Goal: Find specific page/section: Find specific page/section

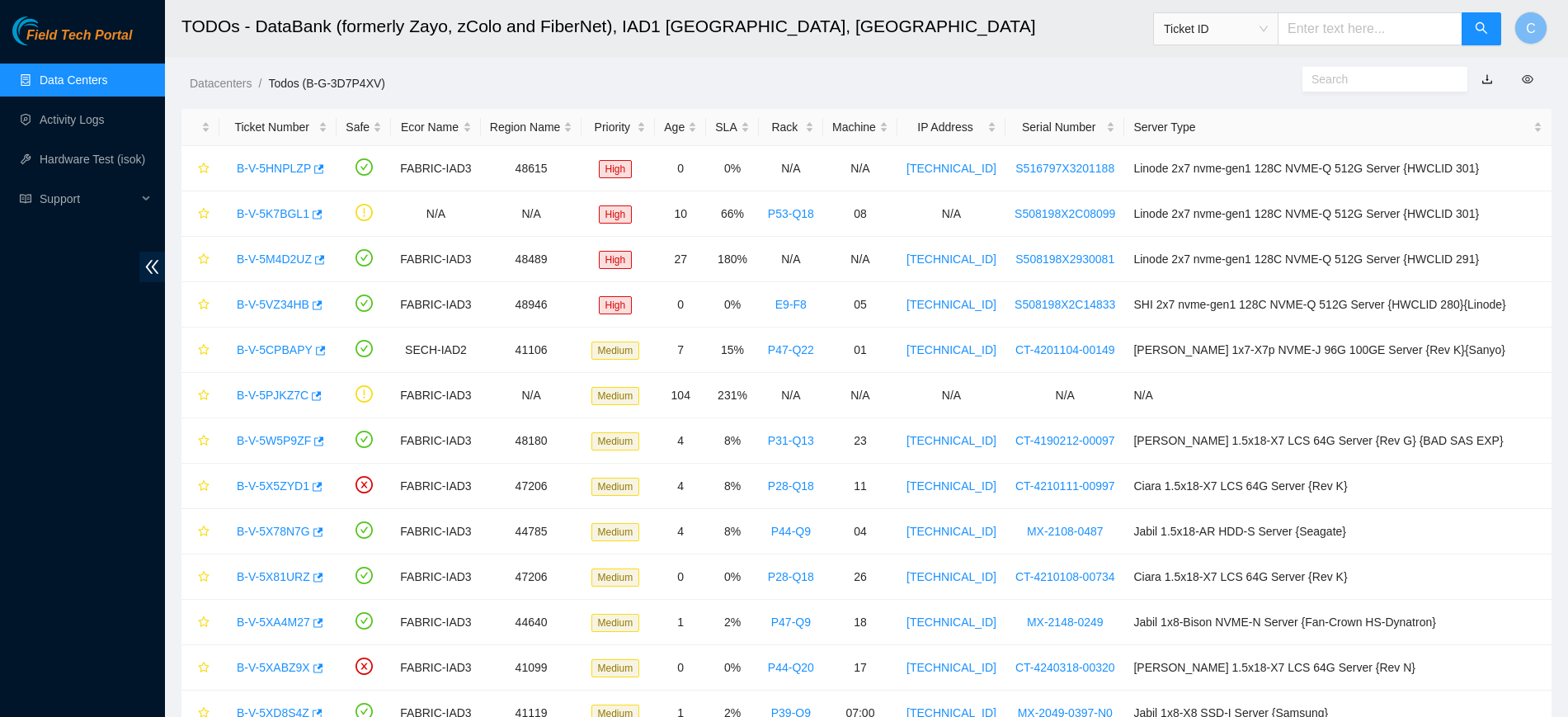
click at [100, 77] on link "Data Centers" at bounding box center [73, 79] width 68 height 13
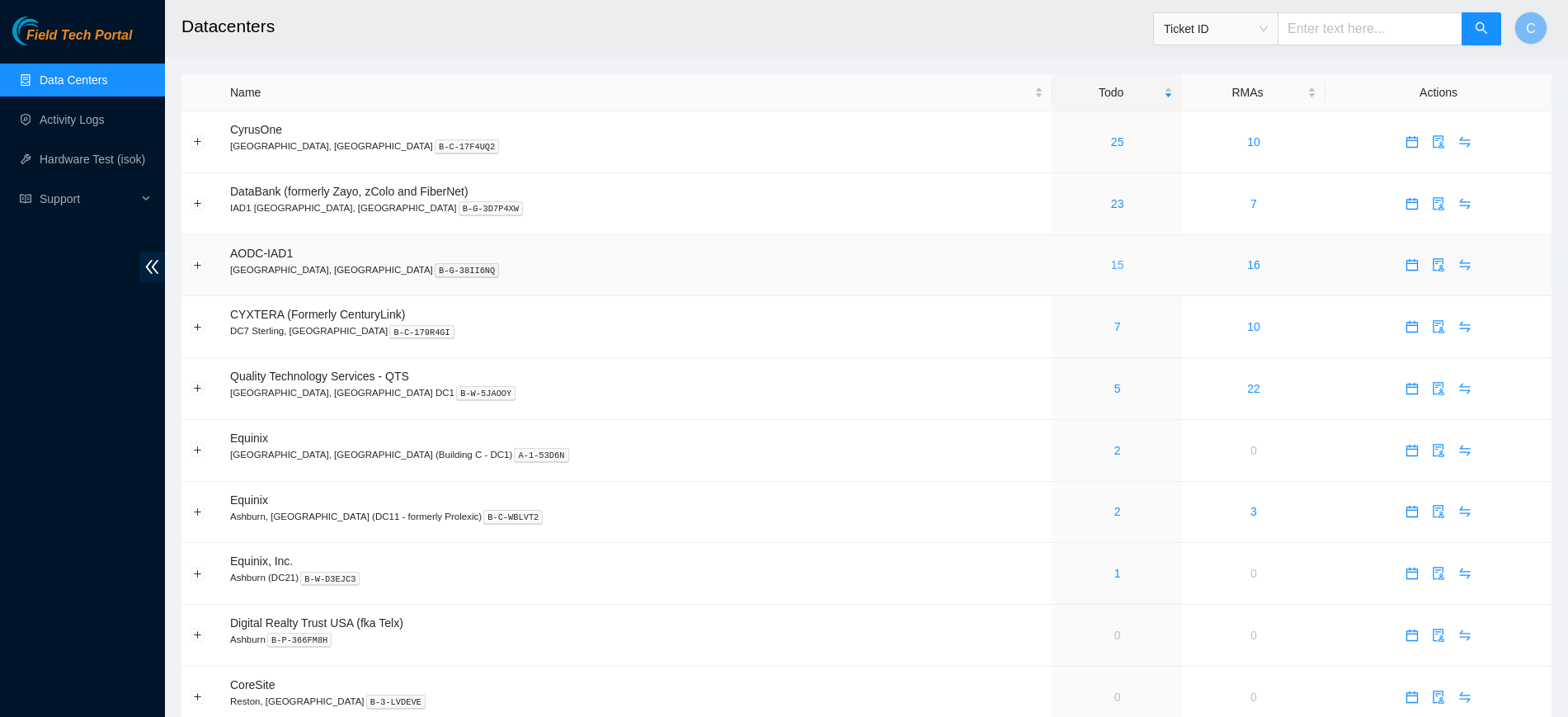
click at [1111, 263] on link "15" at bounding box center [1117, 264] width 13 height 13
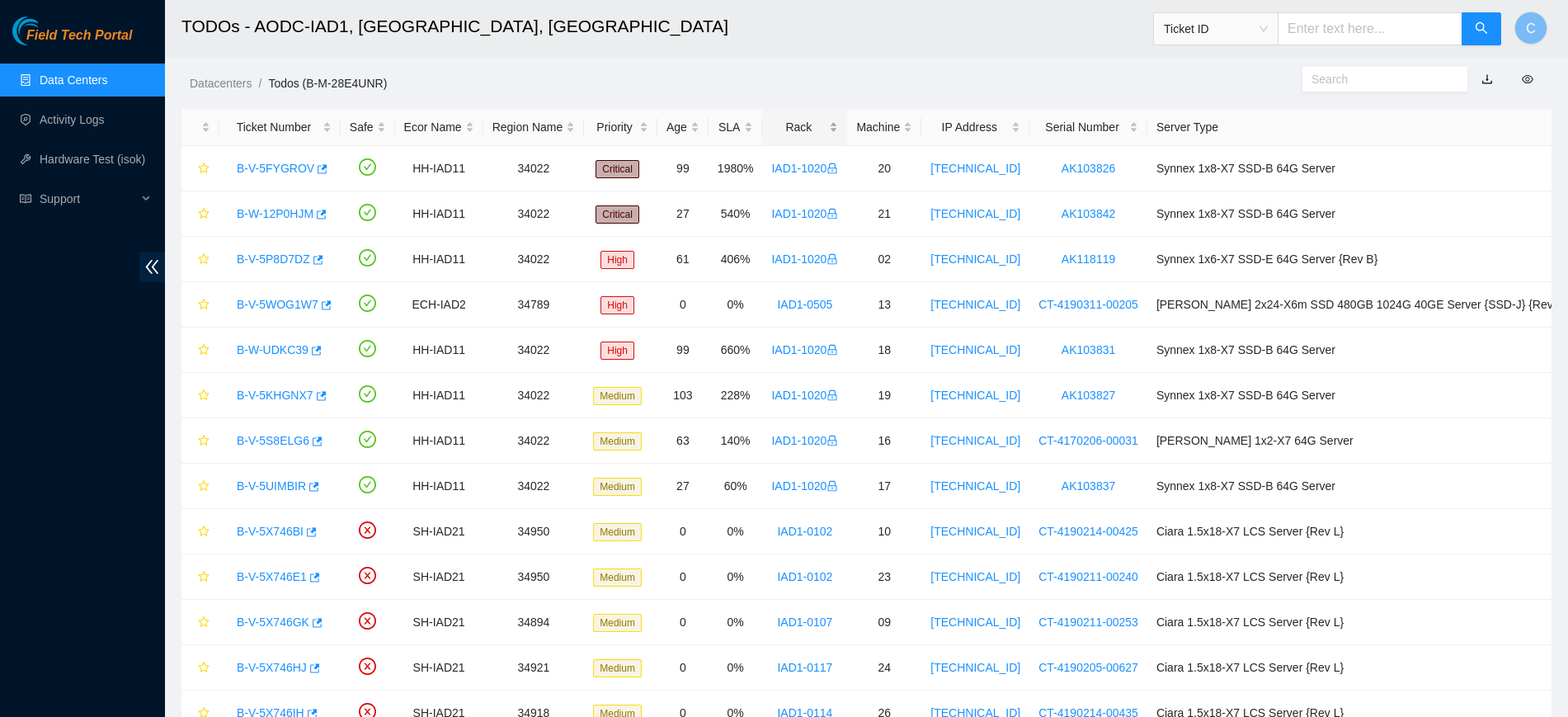
click at [815, 132] on div "Rack" at bounding box center [804, 127] width 67 height 18
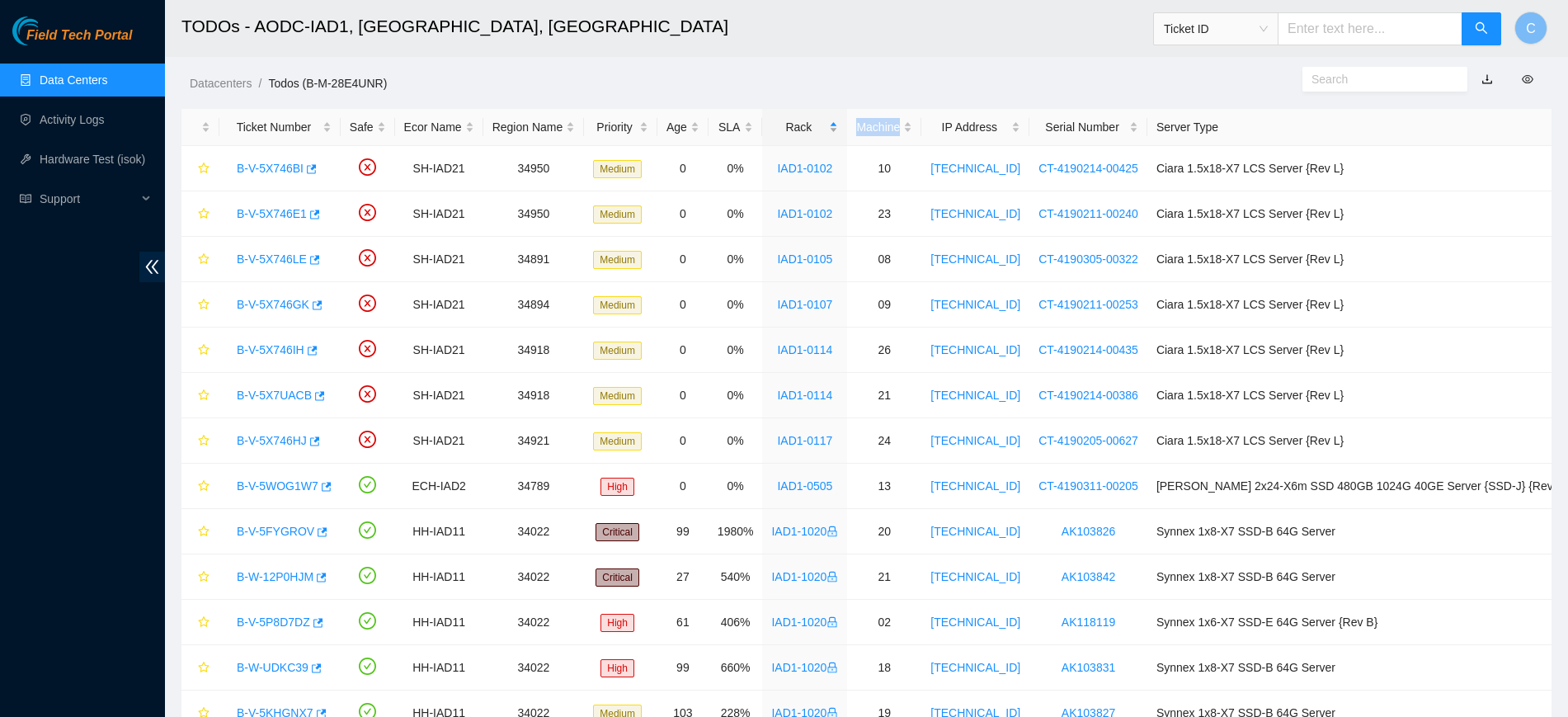
click at [815, 132] on div "Rack" at bounding box center [804, 127] width 67 height 18
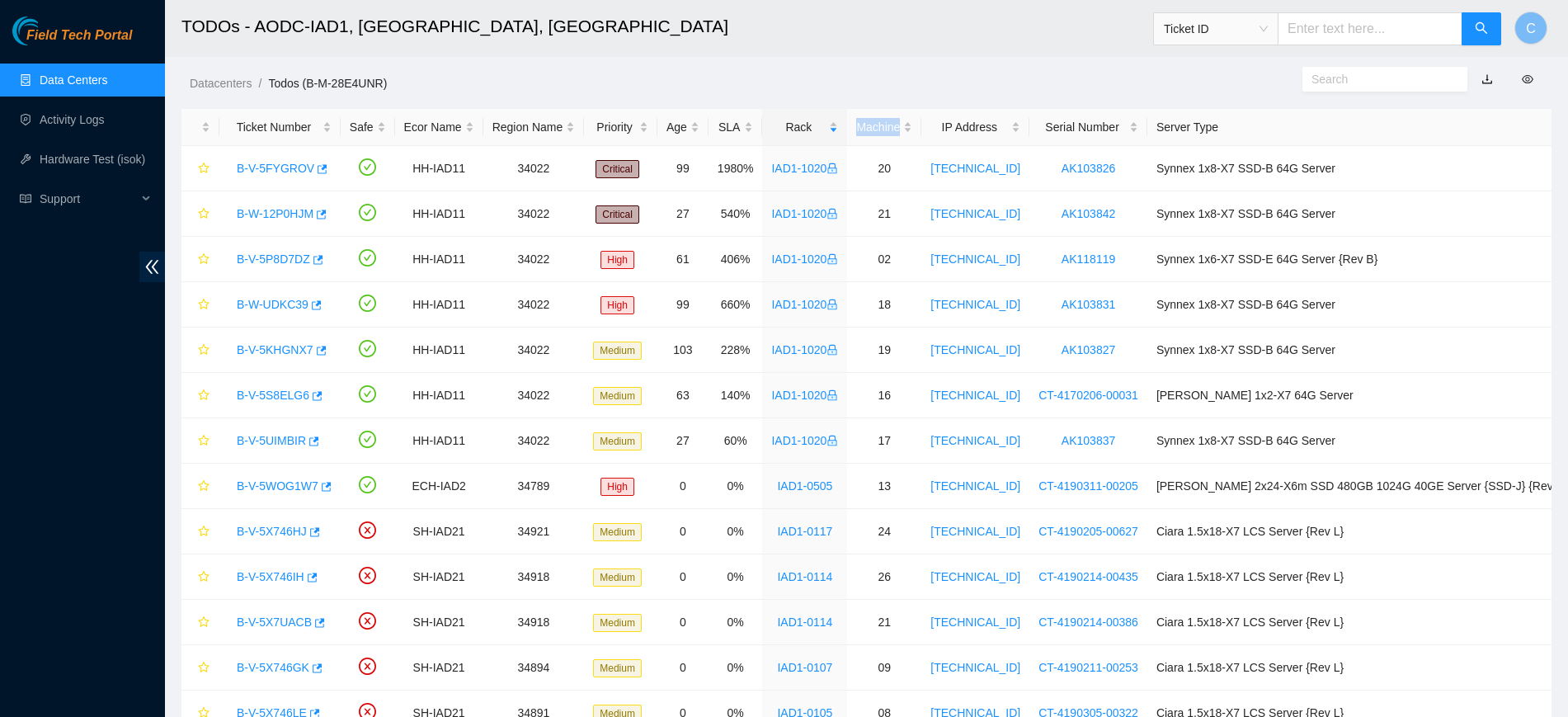
click at [61, 73] on link "Data Centers" at bounding box center [73, 79] width 68 height 13
